Goal: Register for event/course

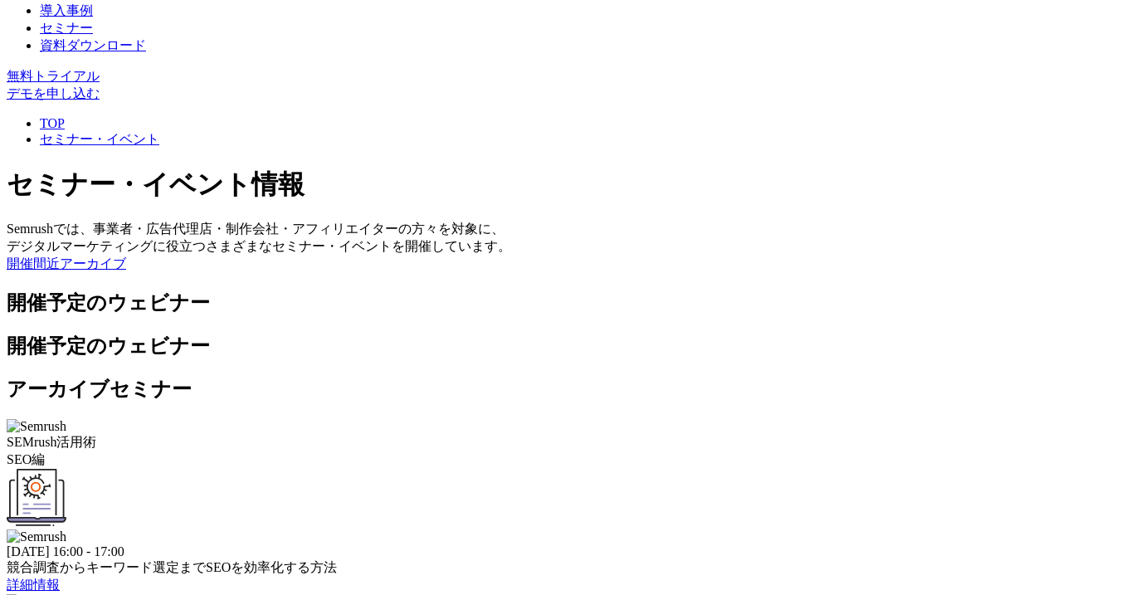
scroll to position [362, 0]
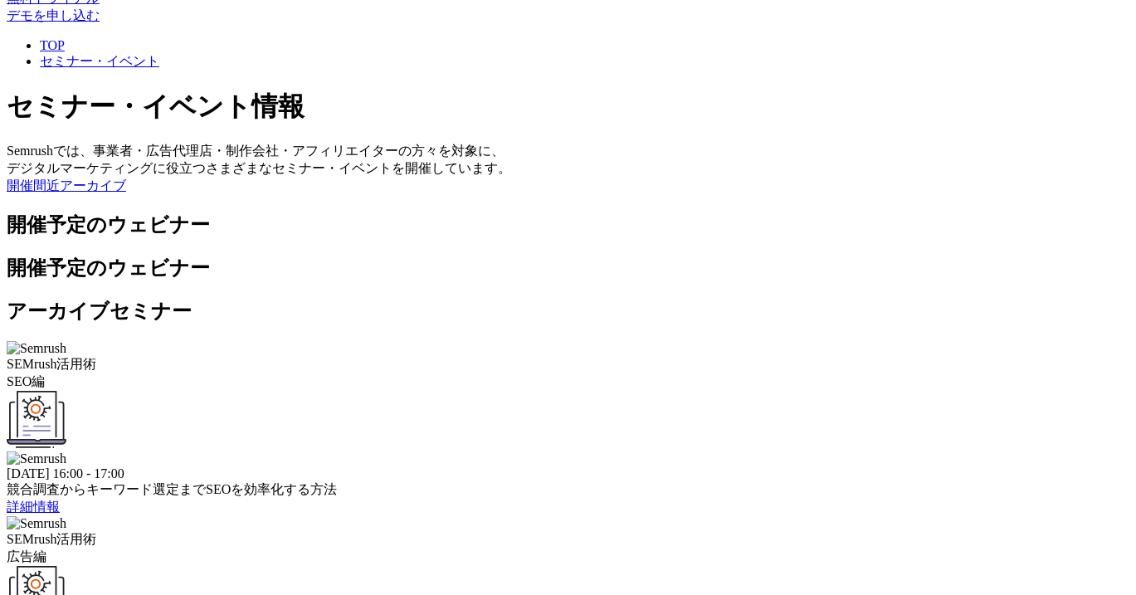
click at [60, 500] on link "詳細情報" at bounding box center [33, 507] width 53 height 14
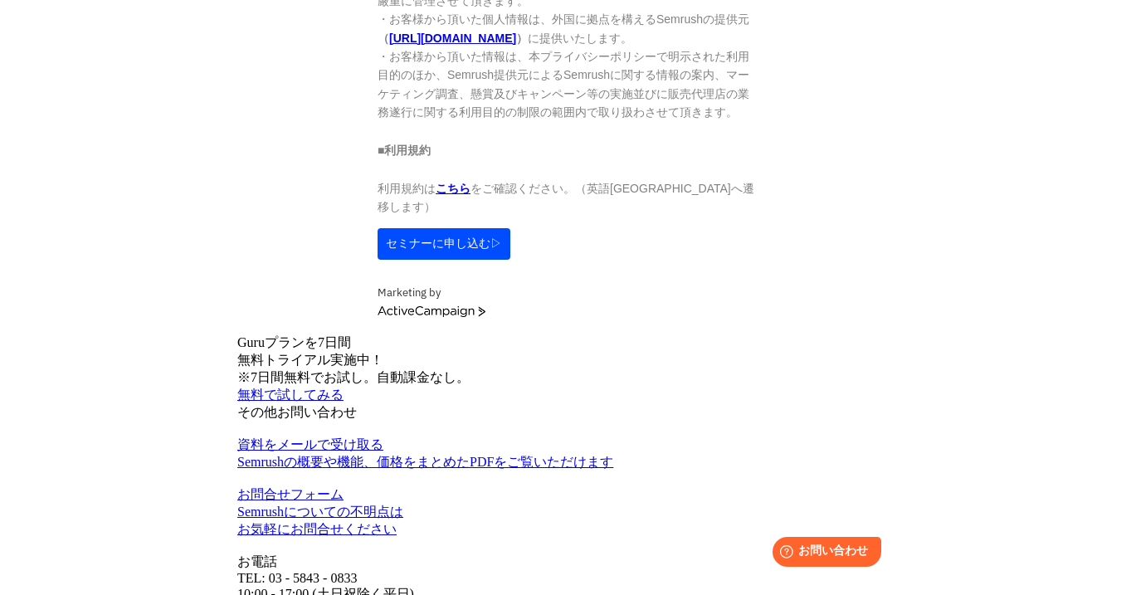
scroll to position [1880, 0]
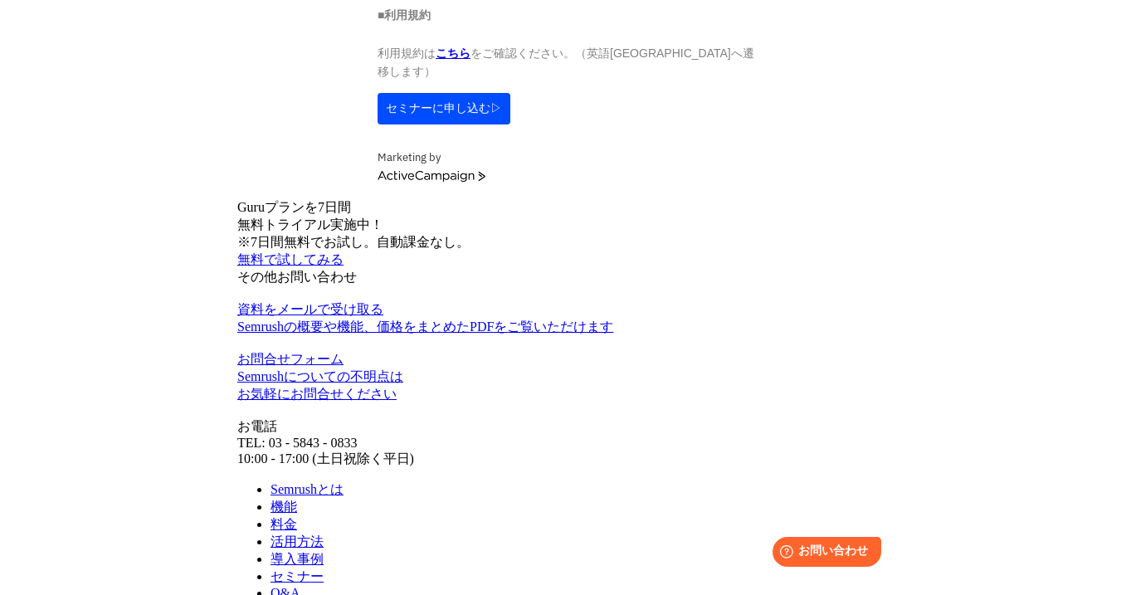
scroll to position [1868, 0]
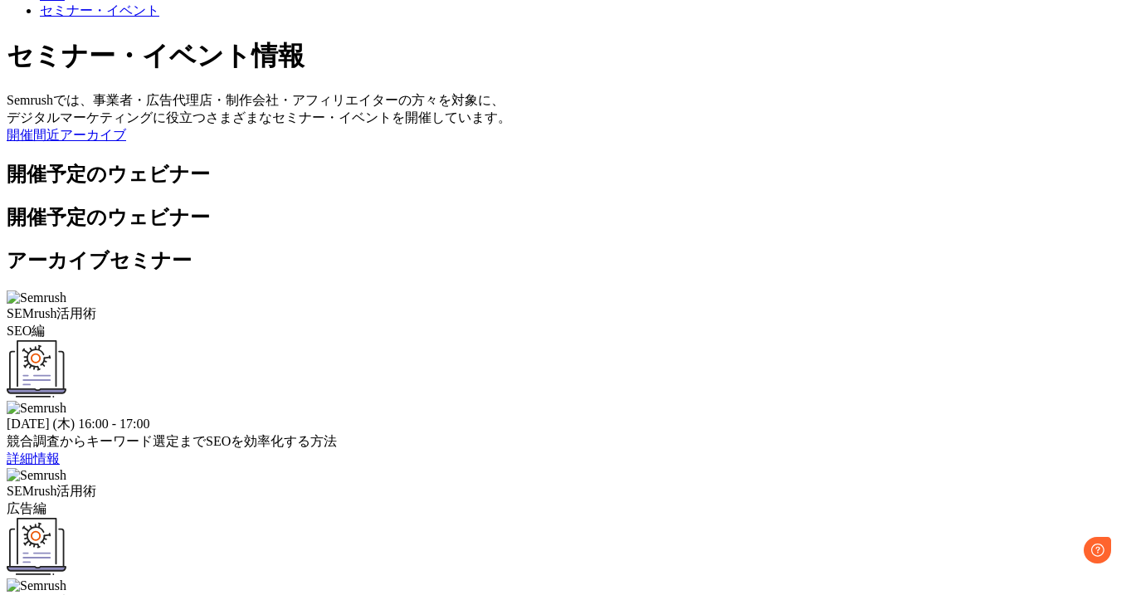
scroll to position [412, 0]
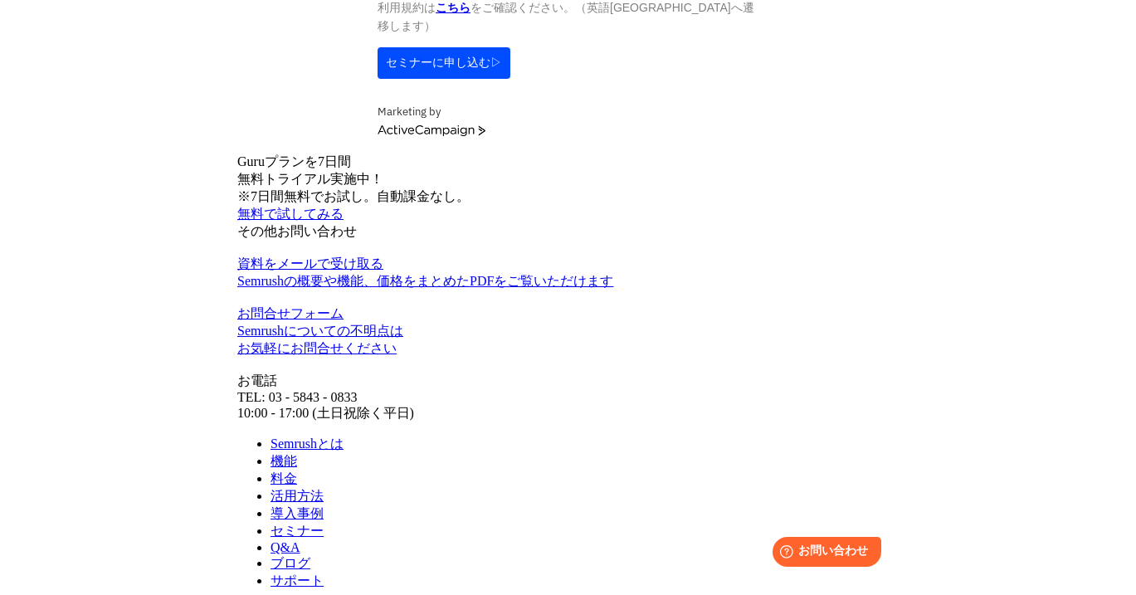
scroll to position [2025, 0]
